Goal: Task Accomplishment & Management: Manage account settings

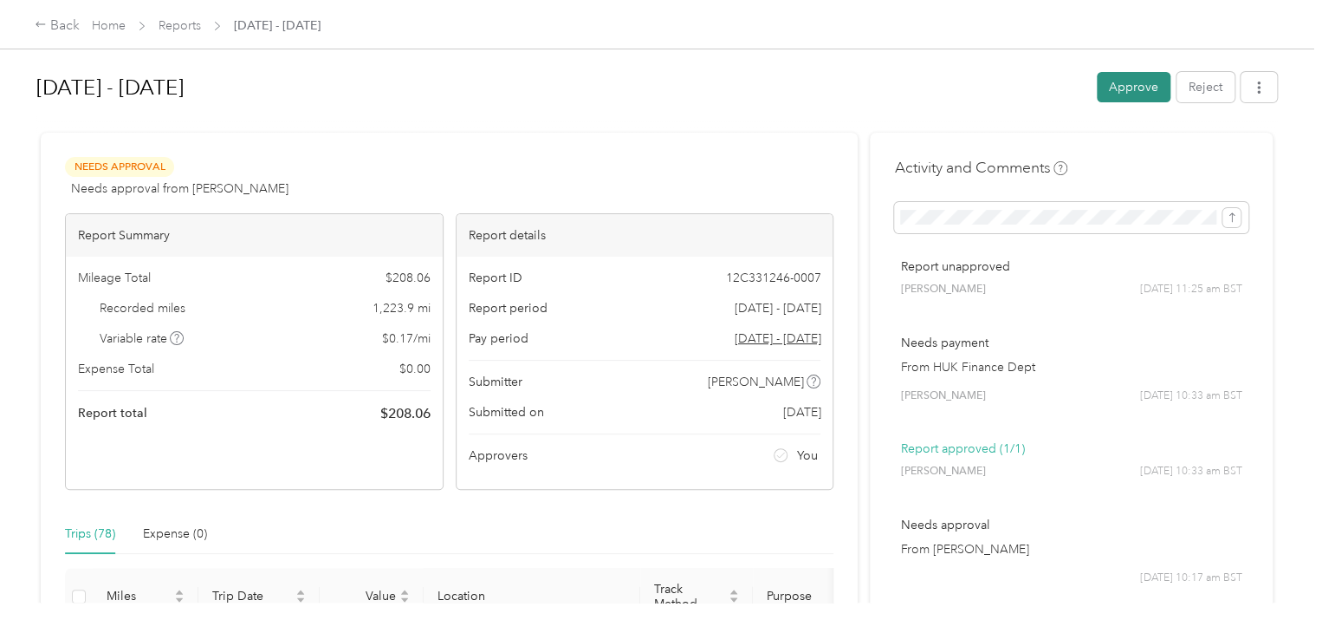
click at [1122, 81] on button "Approve" at bounding box center [1134, 87] width 74 height 30
